Goal: Check status: Check status

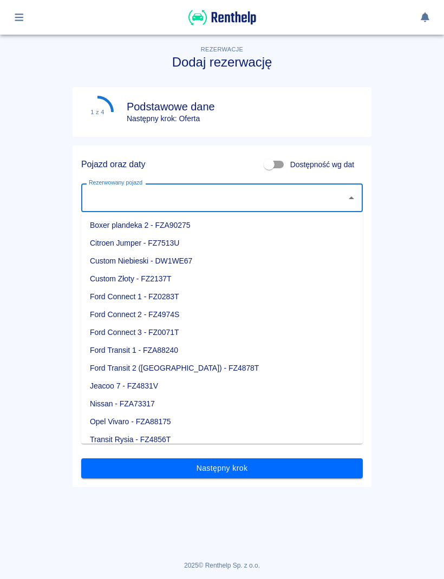
scroll to position [1, 0]
click at [407, 312] on main "Rezerwacje Dodaj rezerwację 1 z 4 Podstawowe dane Następny krok: Oferta Pojazd …" at bounding box center [222, 284] width 444 height 517
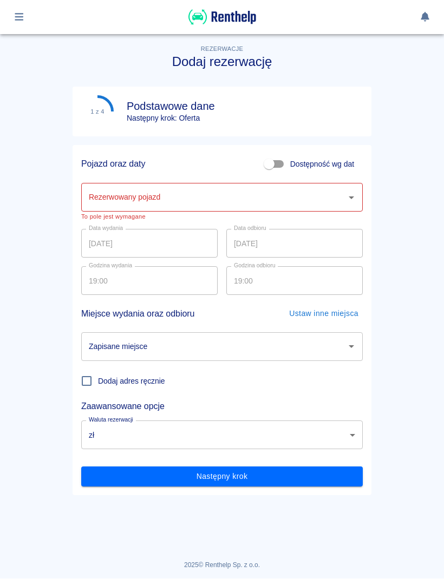
click at [357, 191] on icon "Otwórz" at bounding box center [351, 197] width 13 height 13
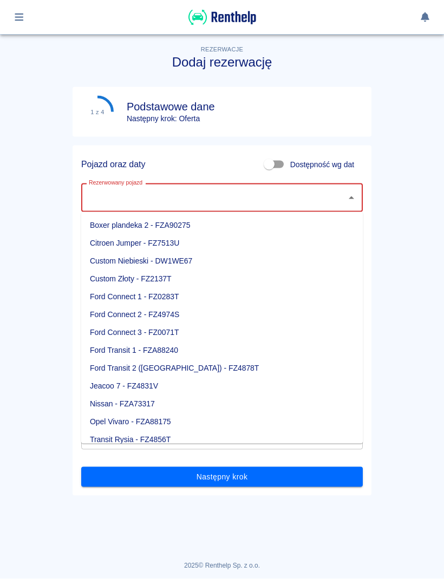
click at [438, 151] on main "Rezerwacje Dodaj rezerwację 1 z 4 Podstawowe dane Następny krok: Oferta Pojazd …" at bounding box center [222, 284] width 444 height 517
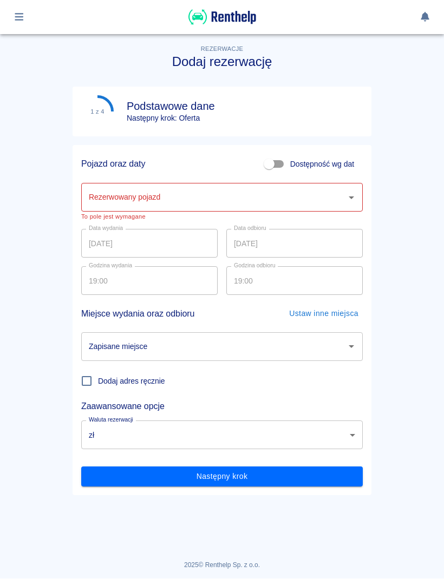
click at [24, 22] on button "button" at bounding box center [19, 17] width 21 height 18
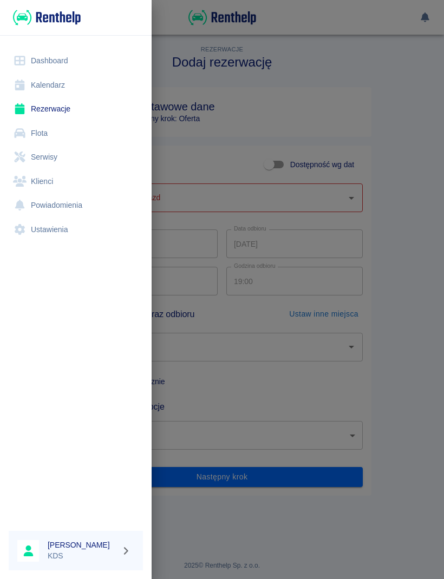
click at [35, 86] on link "Kalendarz" at bounding box center [76, 85] width 134 height 24
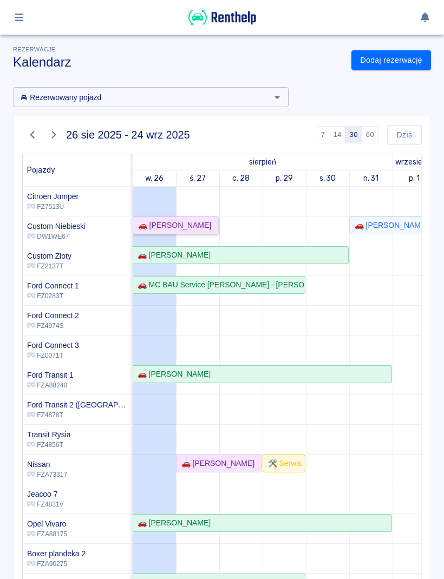
click at [202, 227] on div "🚗 [PERSON_NAME]" at bounding box center [176, 225] width 84 height 11
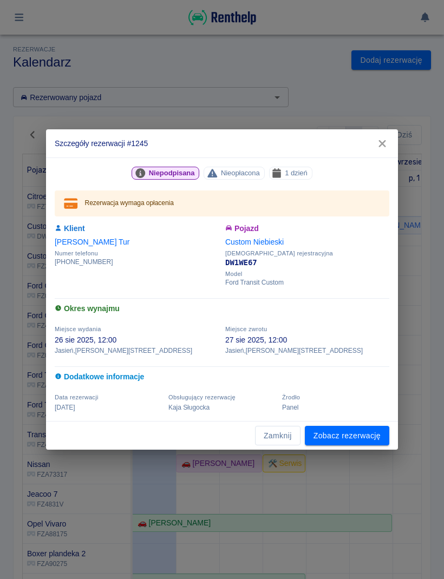
click at [256, 439] on button "Zamknij" at bounding box center [277, 436] width 45 height 20
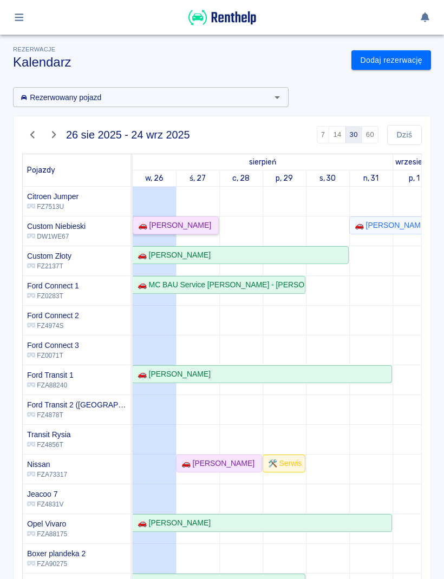
click at [158, 217] on link "🚗 [PERSON_NAME]" at bounding box center [176, 225] width 86 height 18
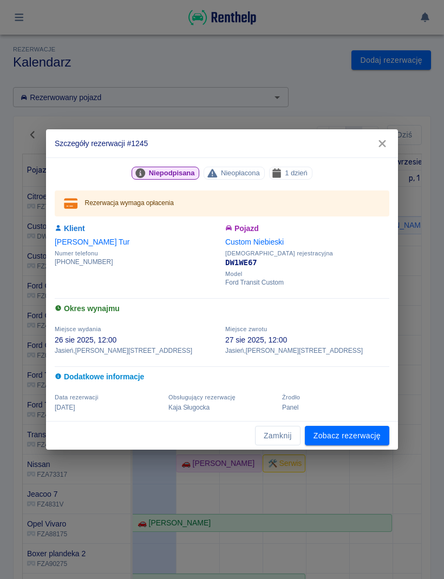
click at [327, 441] on link "Zobacz rezerwację" at bounding box center [347, 436] width 84 height 20
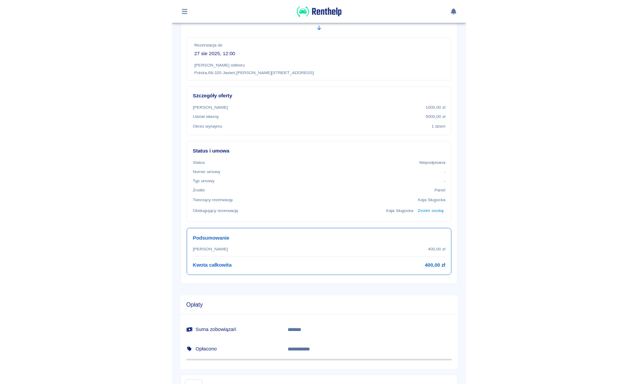
scroll to position [207, 0]
